Goal: Book appointment/travel/reservation

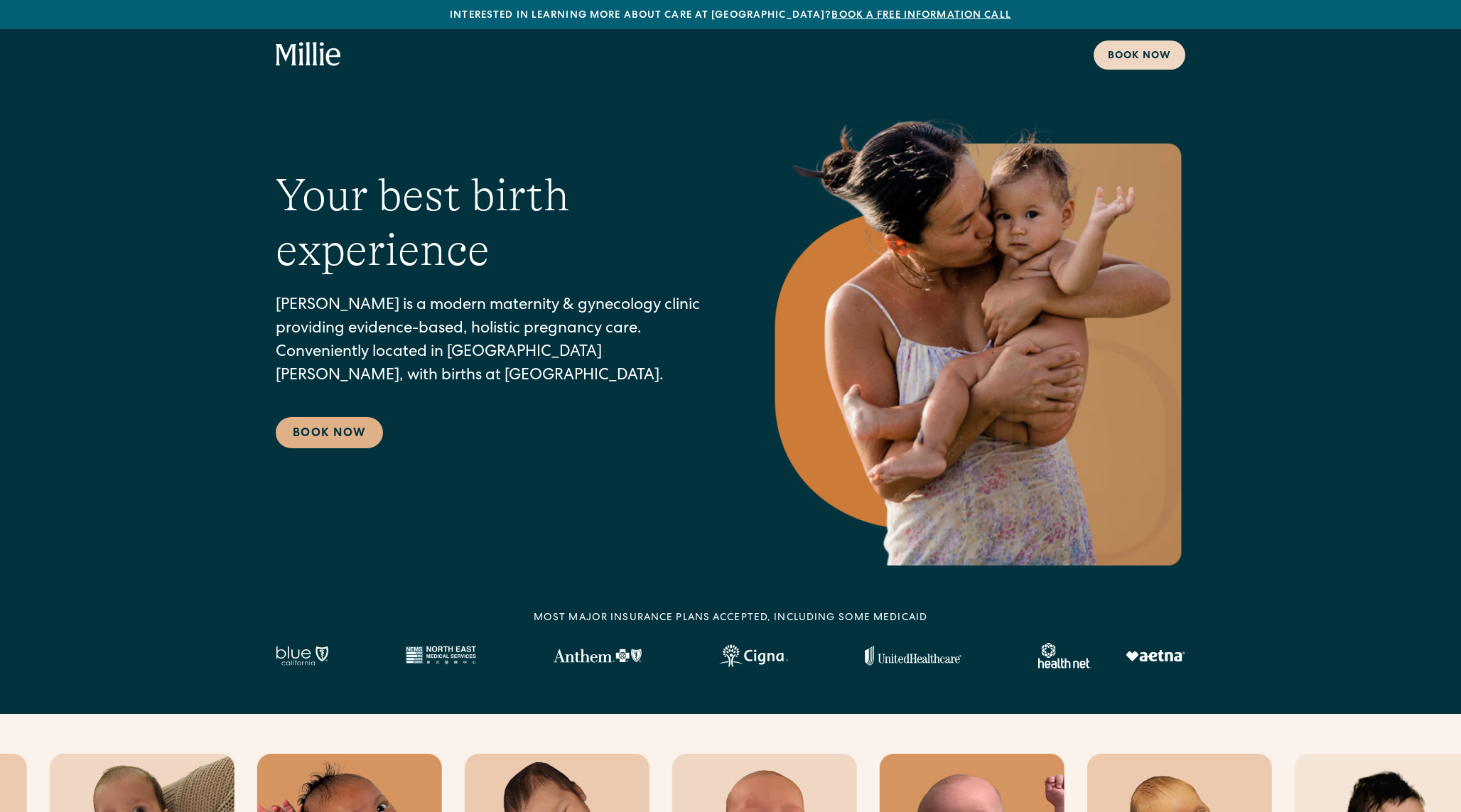
click at [1147, 61] on div "Book now" at bounding box center [1140, 56] width 63 height 15
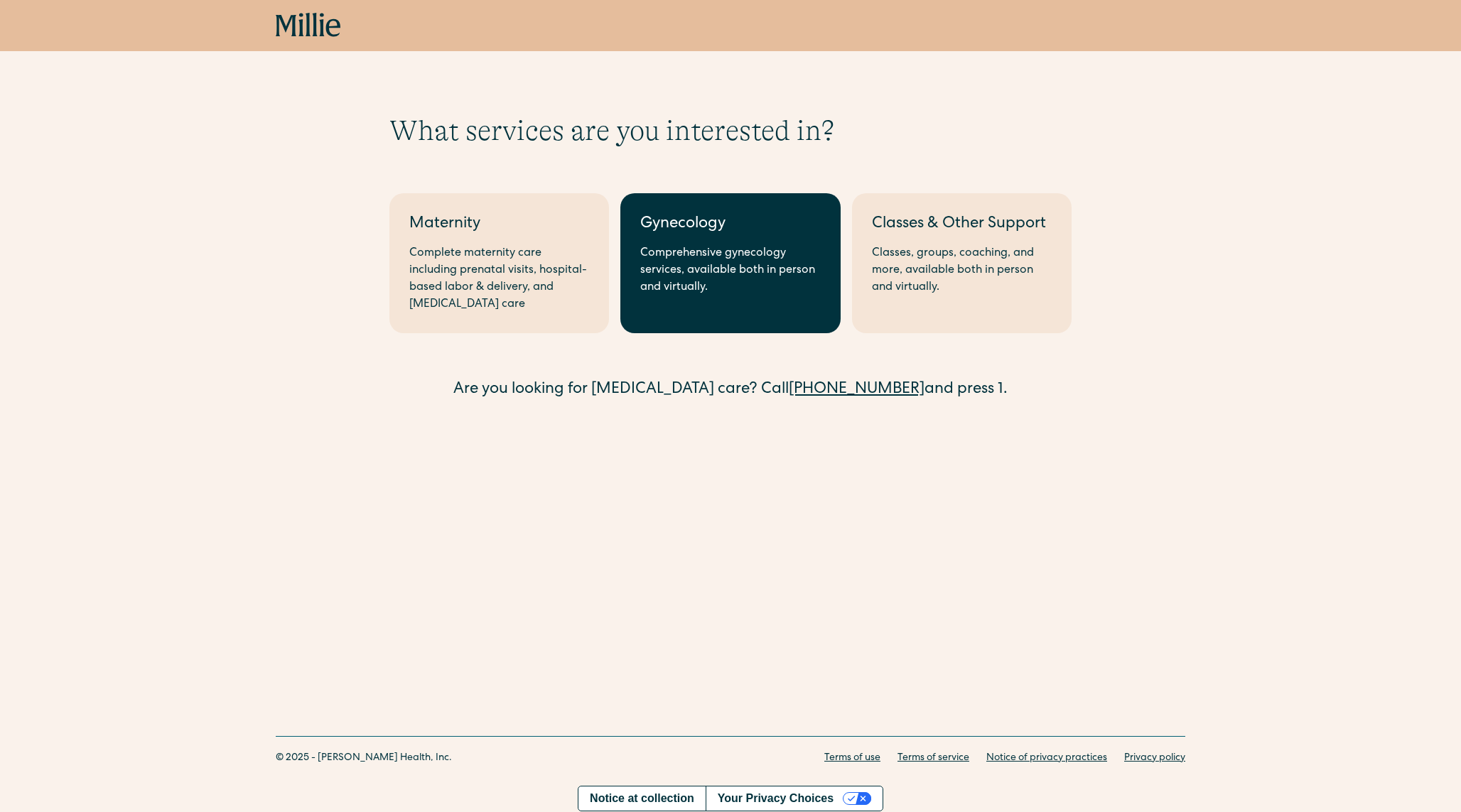
click at [681, 251] on div "Comprehensive gynecology services, available both in person and virtually." at bounding box center [730, 271] width 179 height 51
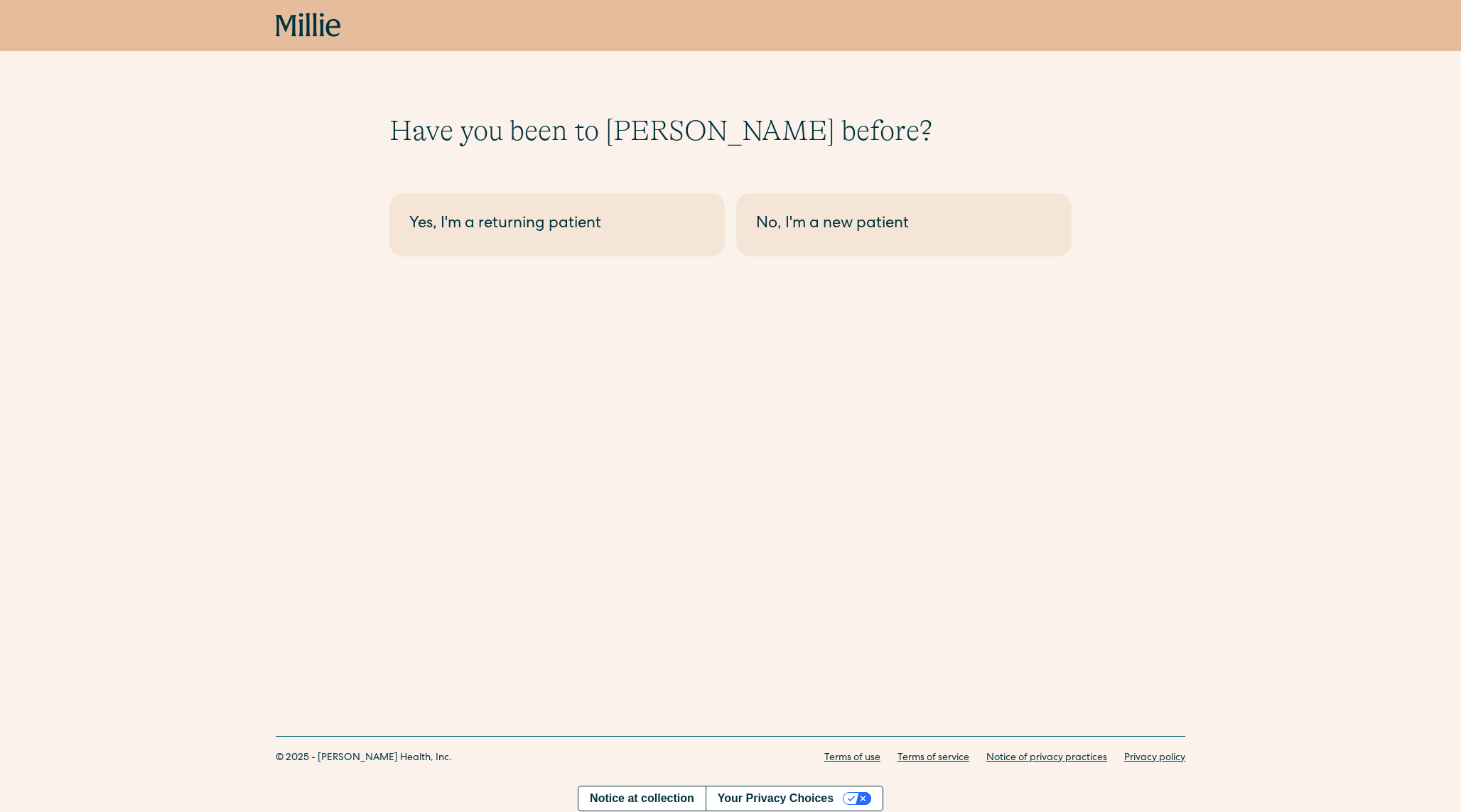
click at [681, 251] on link "Yes, I'm a returning patient" at bounding box center [557, 225] width 335 height 63
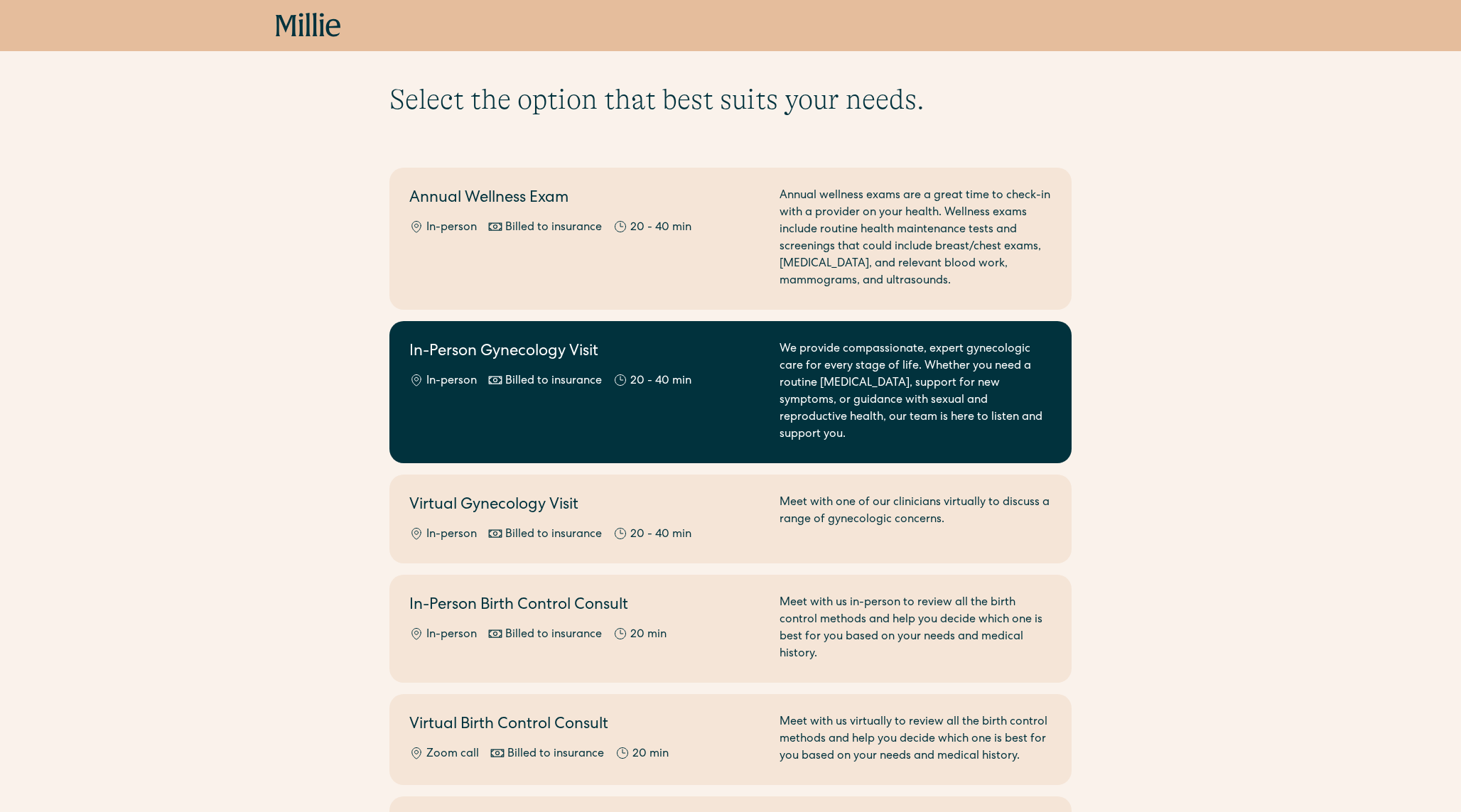
scroll to position [29, 0]
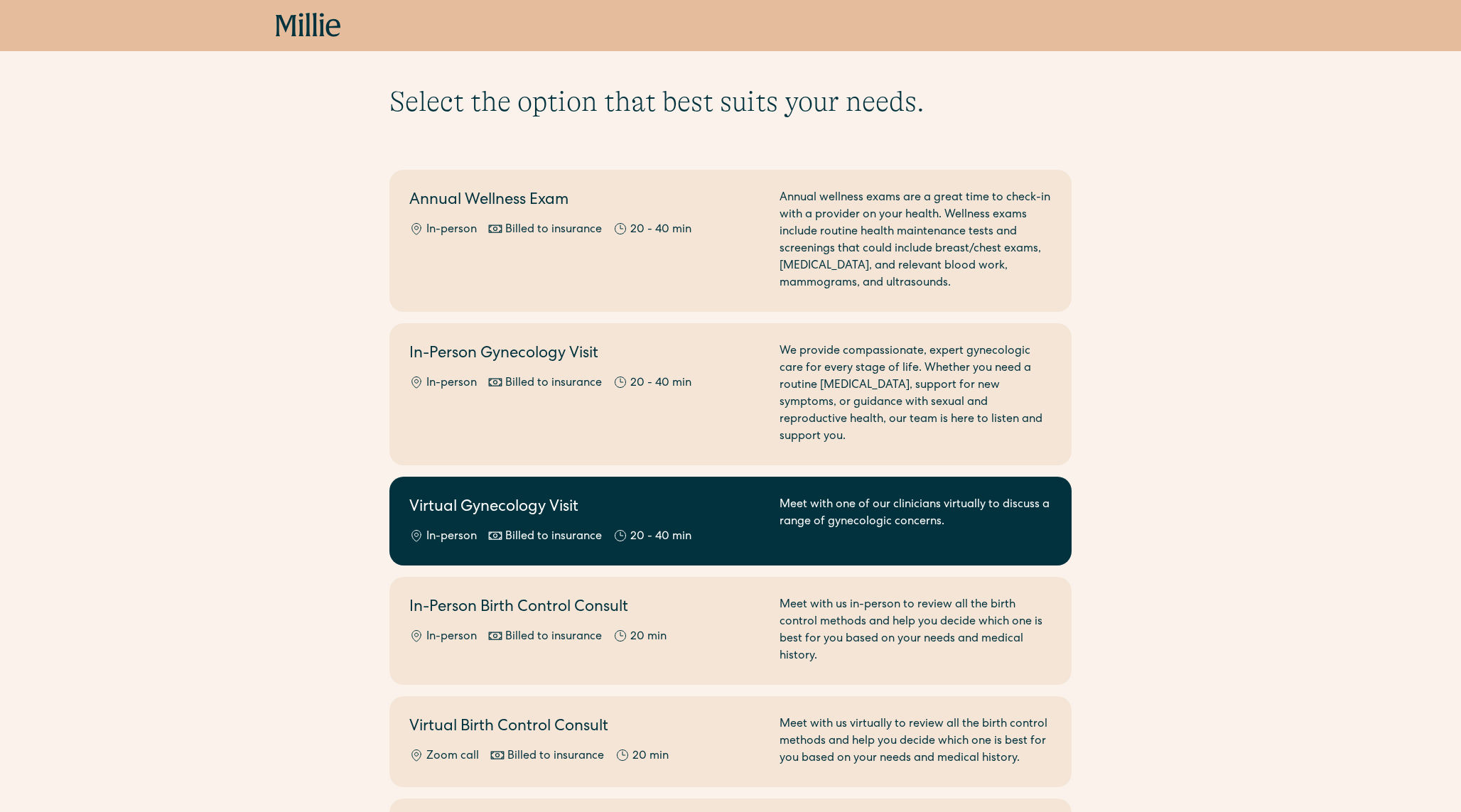
click at [559, 497] on h2 "Virtual Gynecology Visit" at bounding box center [586, 508] width 354 height 24
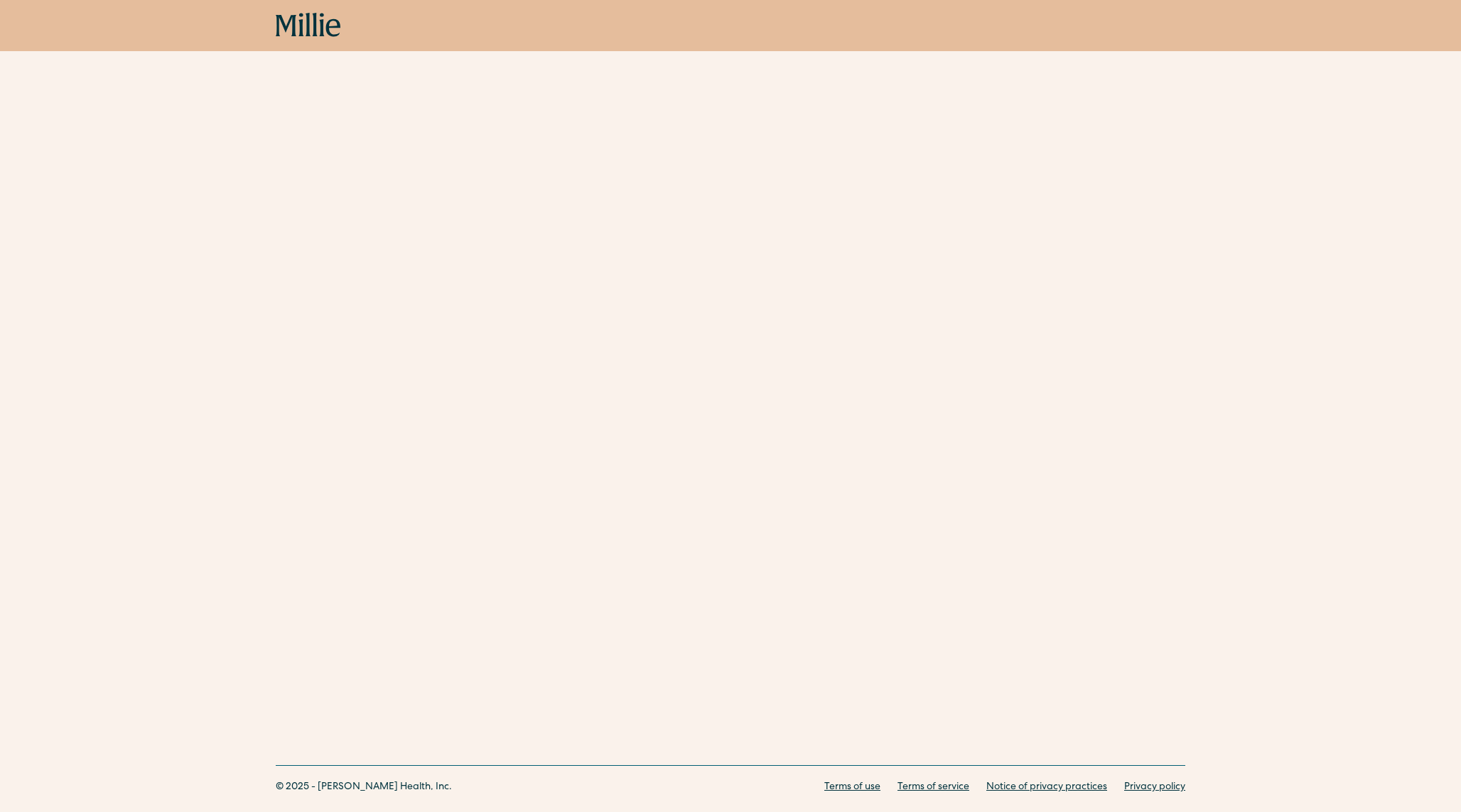
scroll to position [498, 0]
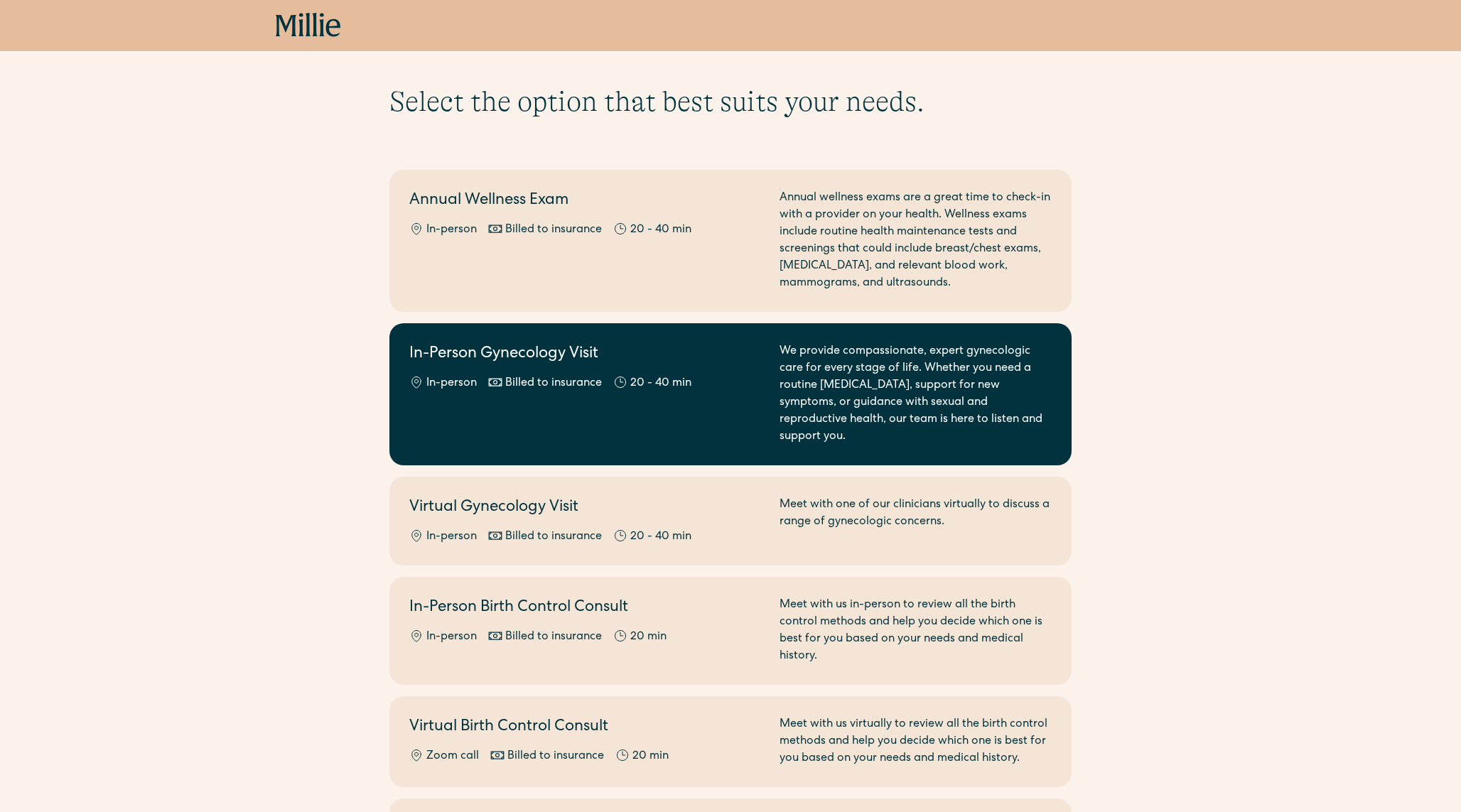
click at [564, 369] on div "In-Person Gynecology Visit In-person Billed to insurance 20 - 40 min" at bounding box center [586, 394] width 354 height 102
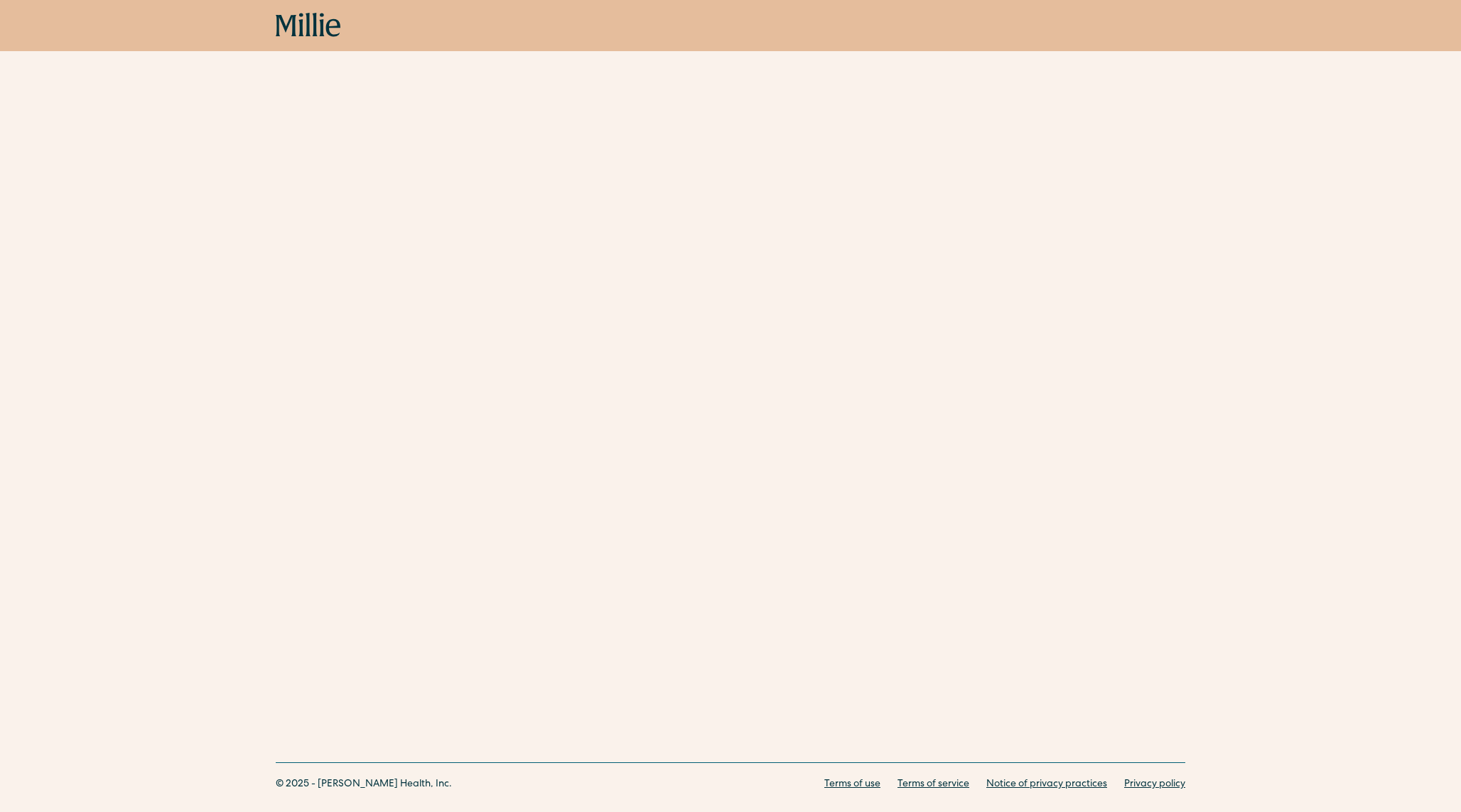
scroll to position [719, 0]
